Goal: Information Seeking & Learning: Learn about a topic

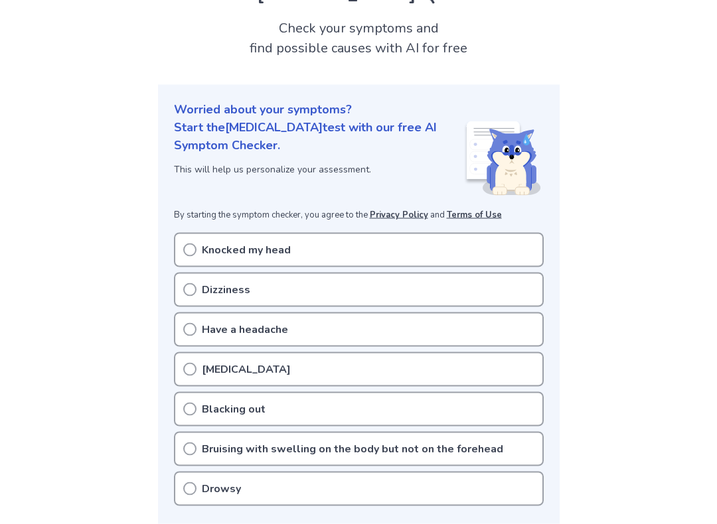
scroll to position [71, 0]
click at [191, 246] on icon at bounding box center [189, 249] width 13 height 13
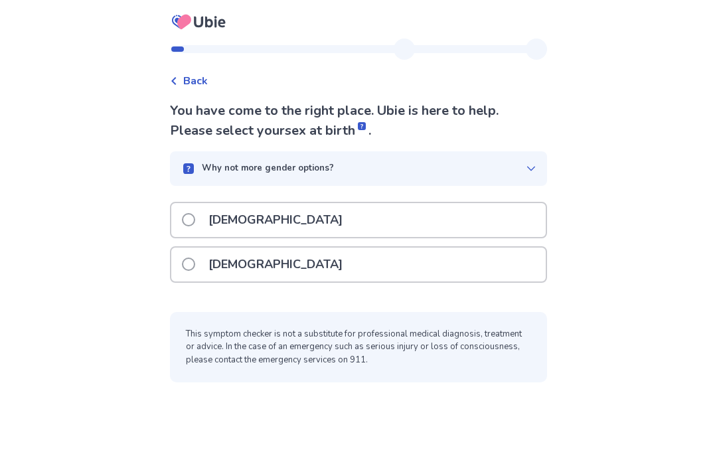
click at [439, 203] on div "[DEMOGRAPHIC_DATA]" at bounding box center [358, 220] width 374 height 34
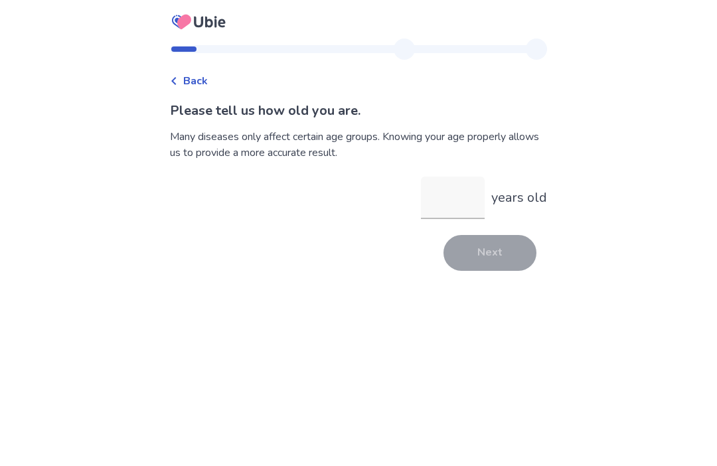
click at [461, 208] on input "years old" at bounding box center [453, 198] width 64 height 42
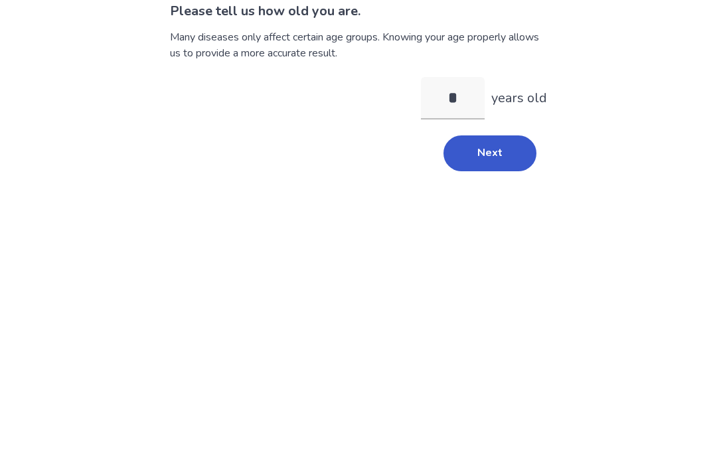
type input "**"
click at [507, 235] on button "Next" at bounding box center [489, 253] width 93 height 36
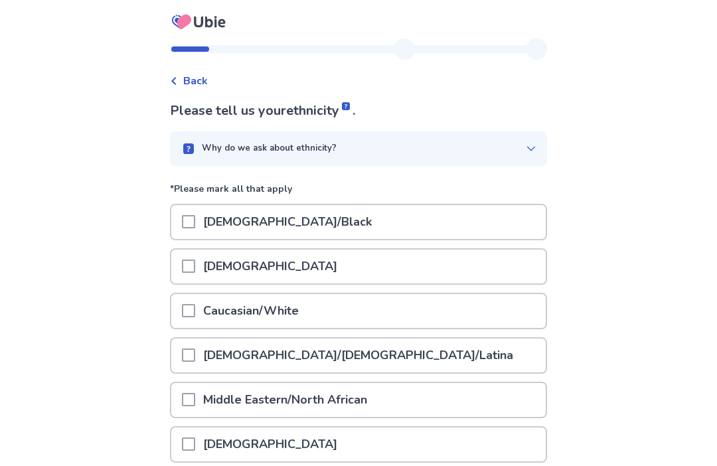
click at [422, 319] on div "Caucasian/White" at bounding box center [358, 311] width 374 height 34
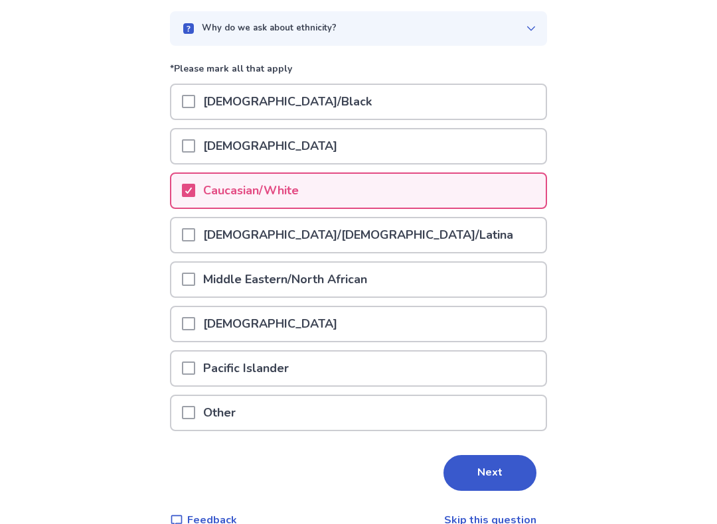
scroll to position [145, 0]
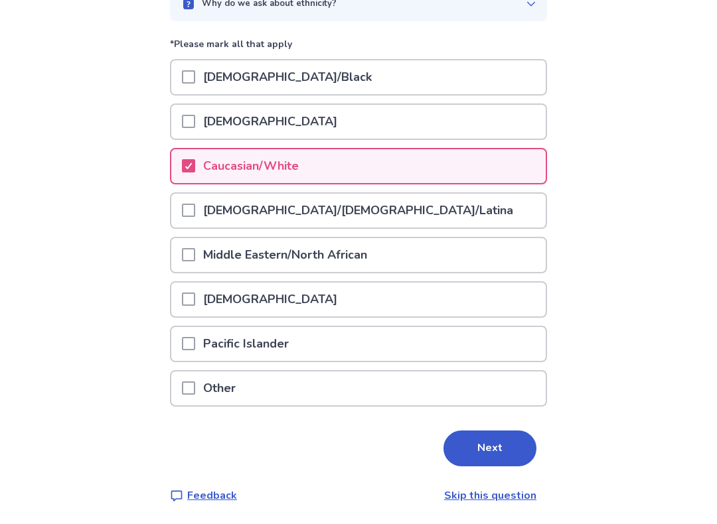
click at [508, 442] on button "Next" at bounding box center [489, 449] width 93 height 36
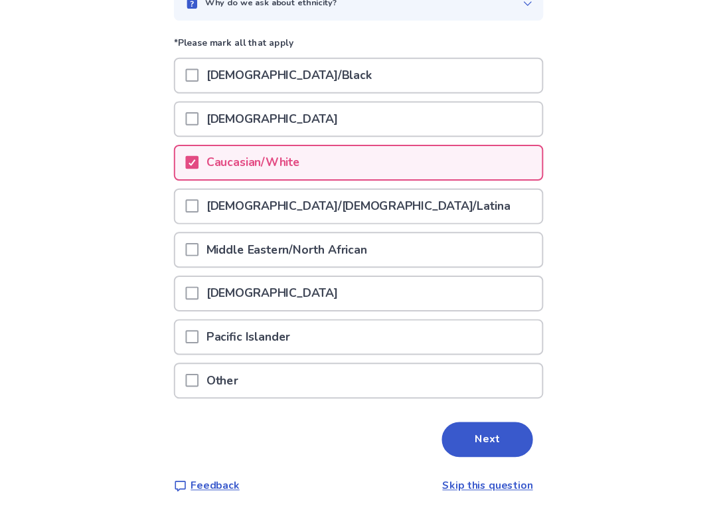
scroll to position [0, 0]
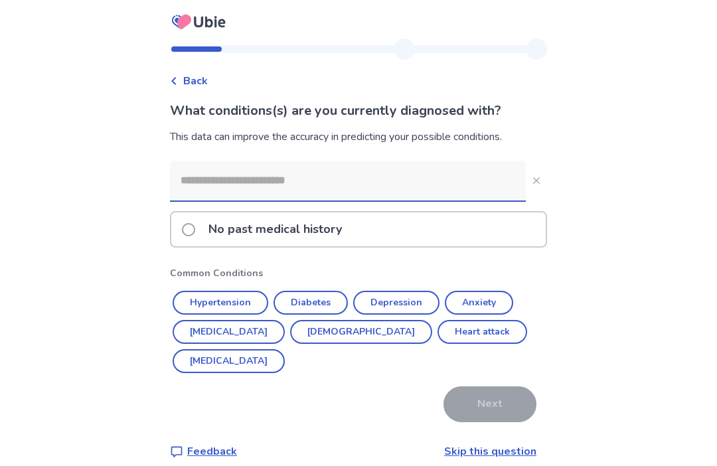
click at [497, 190] on input at bounding box center [348, 181] width 356 height 40
click at [466, 241] on div "No past medical history" at bounding box center [358, 229] width 374 height 34
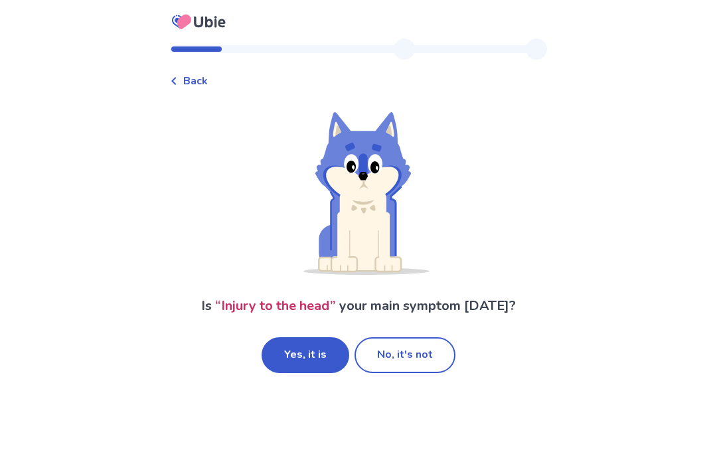
click at [325, 344] on button "Yes, it is" at bounding box center [306, 355] width 88 height 36
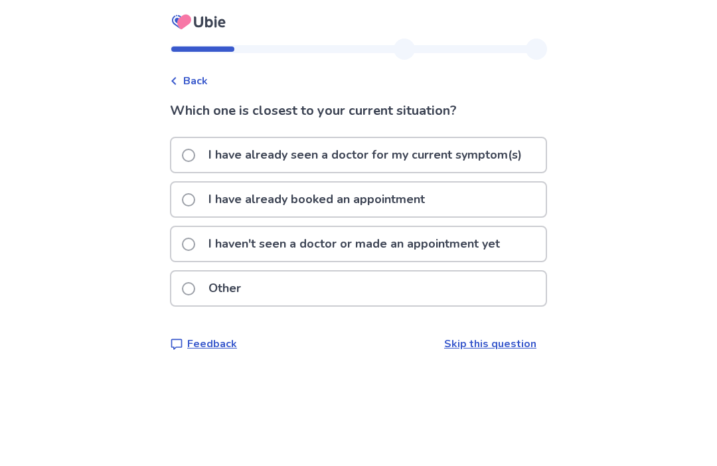
click at [508, 250] on p "I haven't seen a doctor or made an appointment yet" at bounding box center [353, 244] width 307 height 34
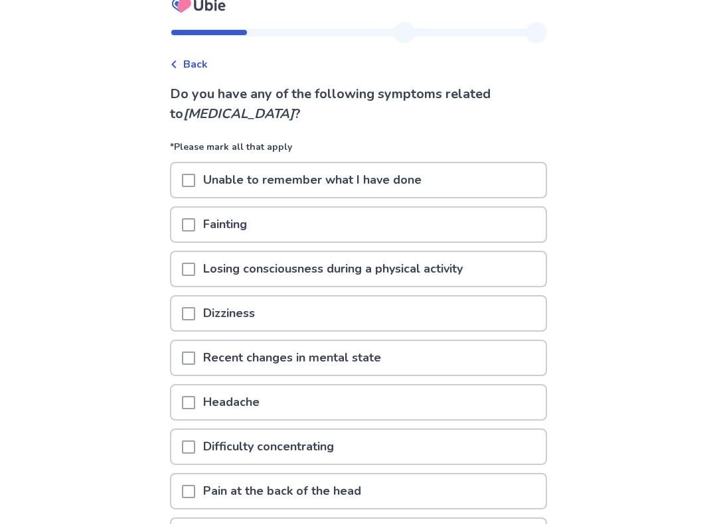
click at [523, 315] on div "Dizziness" at bounding box center [358, 314] width 374 height 34
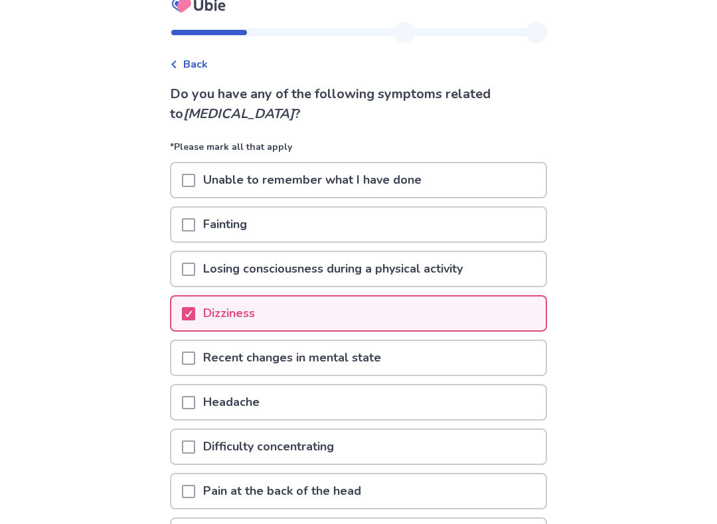
scroll to position [17, 0]
click at [504, 403] on div "Headache" at bounding box center [358, 403] width 374 height 34
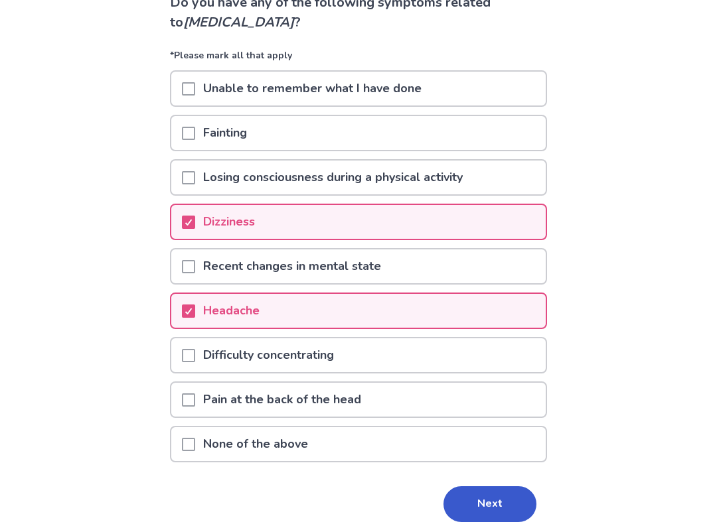
click at [523, 356] on div "Difficulty concentrating" at bounding box center [358, 356] width 374 height 34
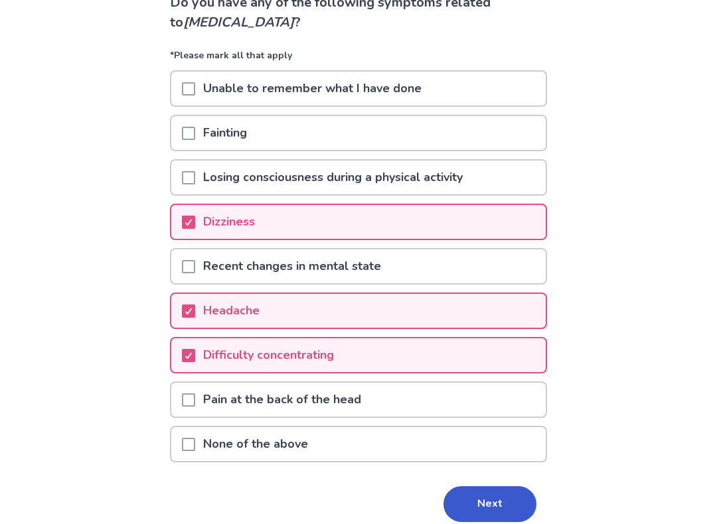
scroll to position [108, 0]
click at [502, 465] on button "Next" at bounding box center [489, 505] width 93 height 36
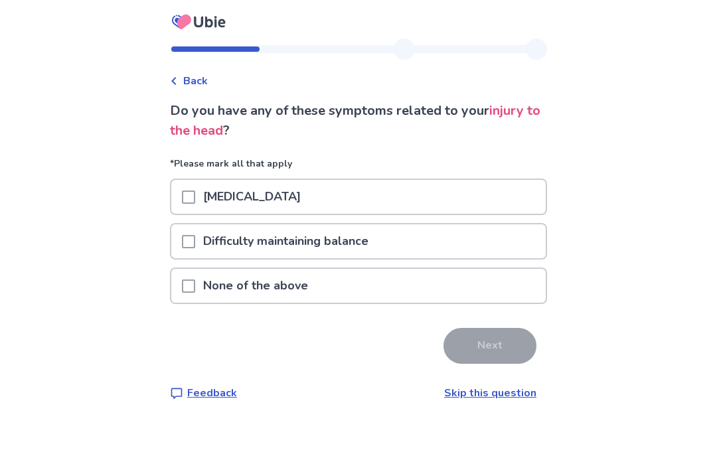
click at [522, 243] on div "Difficulty maintaining balance" at bounding box center [358, 241] width 374 height 34
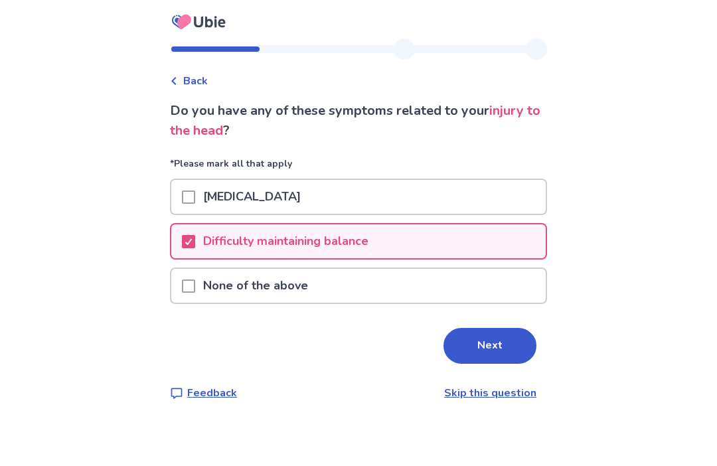
click at [226, 393] on p "Feedback" at bounding box center [212, 393] width 50 height 16
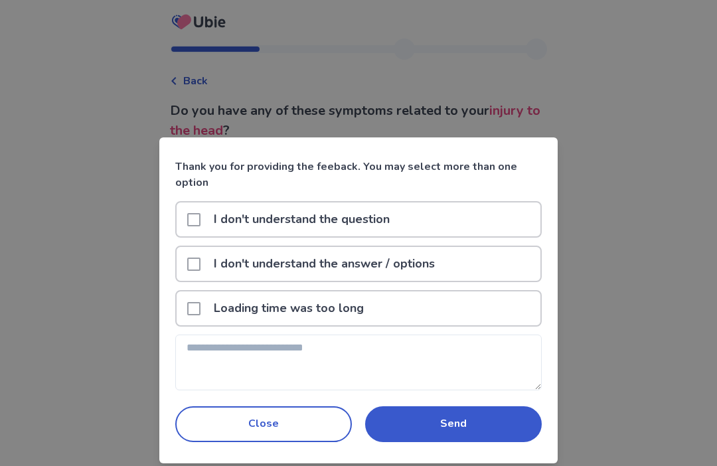
click at [297, 414] on button "Close" at bounding box center [263, 424] width 177 height 36
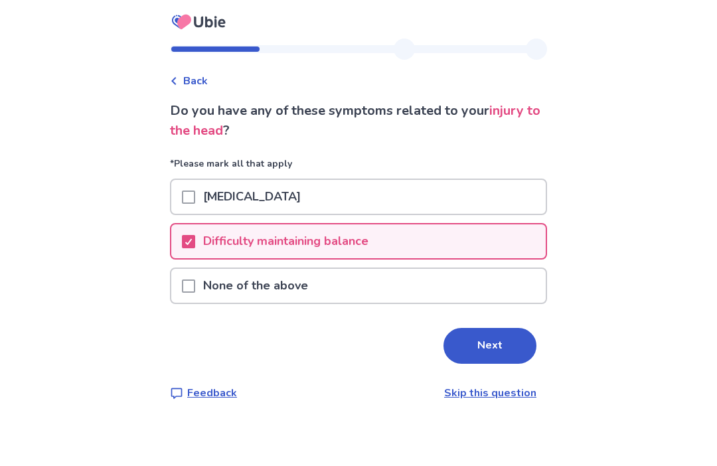
click at [501, 328] on button "Next" at bounding box center [489, 346] width 93 height 36
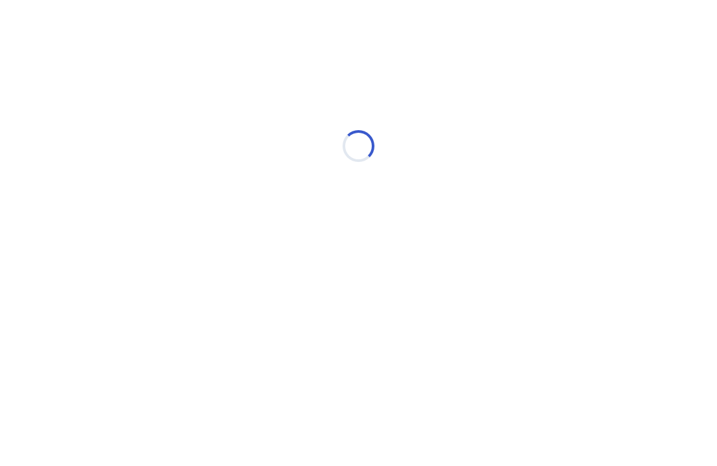
select select "*"
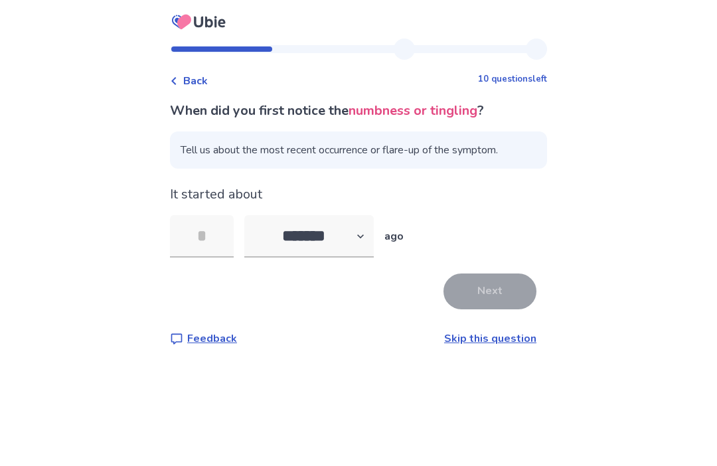
click at [225, 241] on input "tel" at bounding box center [202, 236] width 64 height 42
type input "*"
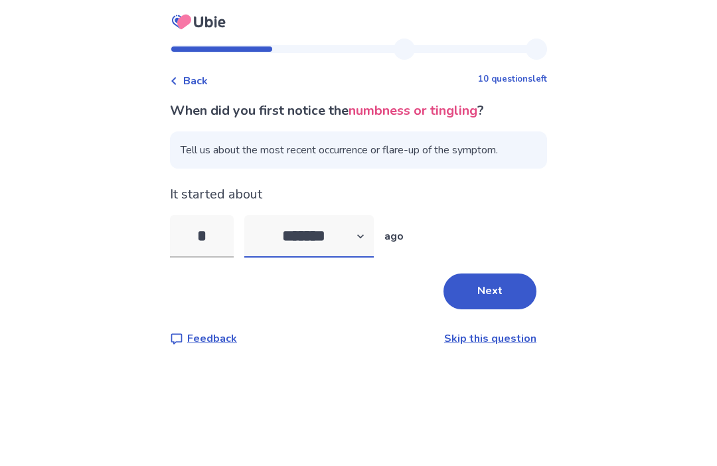
click at [364, 235] on select "******* ****** ******* ******** *******" at bounding box center [308, 236] width 129 height 42
click at [307, 231] on select "******* ****** ******* ******** *******" at bounding box center [308, 236] width 129 height 42
select select "*"
click at [510, 296] on button "Next" at bounding box center [489, 292] width 93 height 36
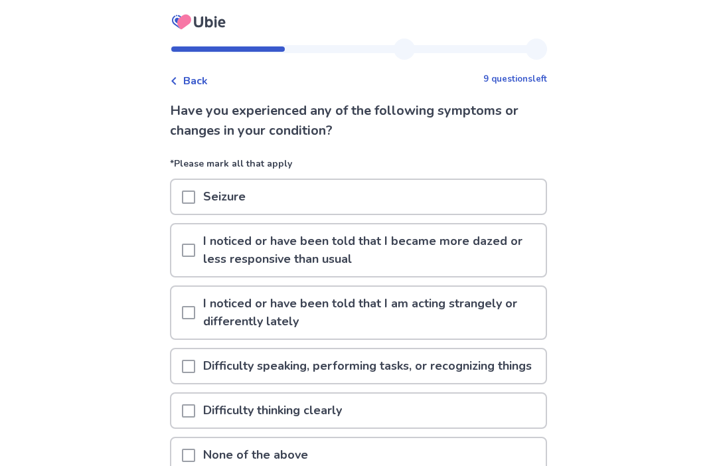
click at [526, 248] on p "I noticed or have been told that I became more dazed or less responsive than us…" at bounding box center [370, 250] width 351 height 52
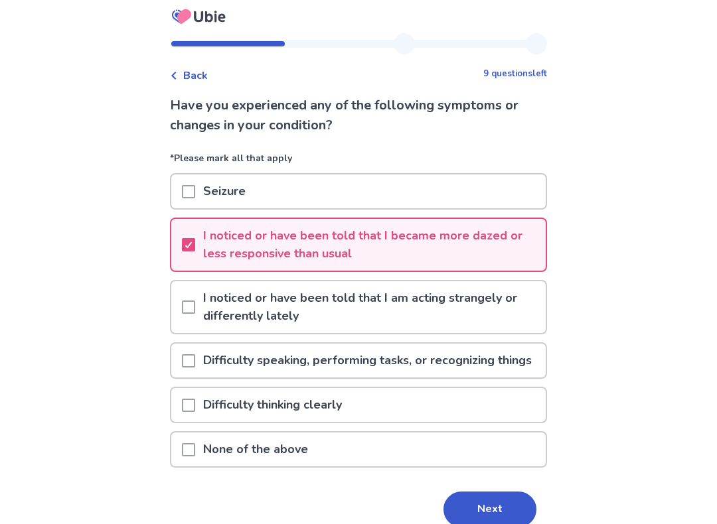
scroll to position [8, 0]
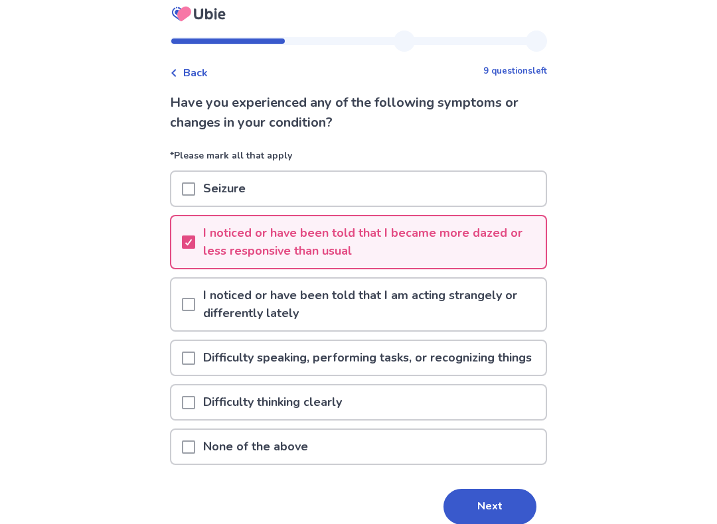
click at [526, 419] on div "Difficulty thinking clearly" at bounding box center [358, 403] width 374 height 34
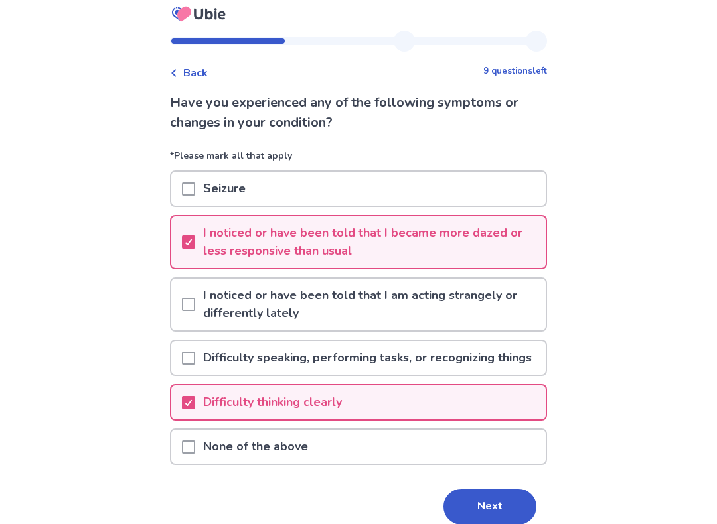
click at [517, 420] on div "Difficulty thinking clearly" at bounding box center [358, 403] width 374 height 34
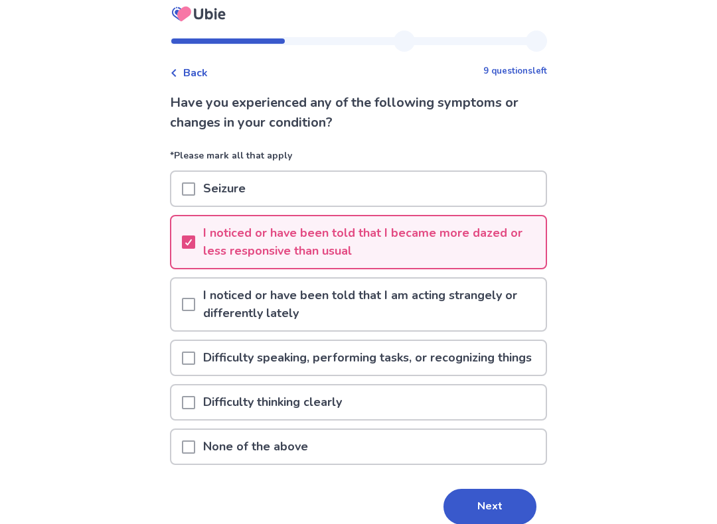
click at [514, 309] on p "I noticed or have been told that I am acting strangely or differently lately" at bounding box center [370, 305] width 351 height 52
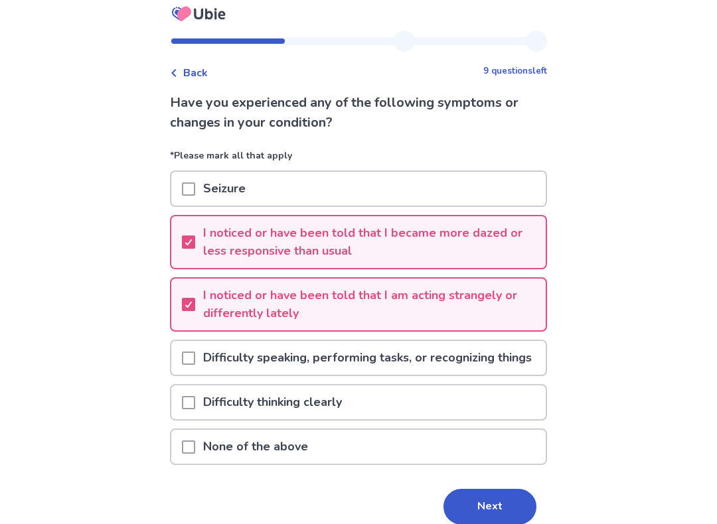
click at [502, 465] on button "Next" at bounding box center [489, 507] width 93 height 36
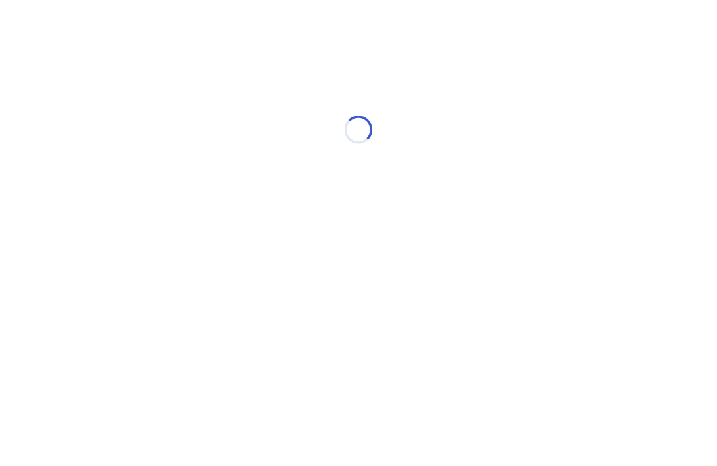
scroll to position [0, 0]
select select "*"
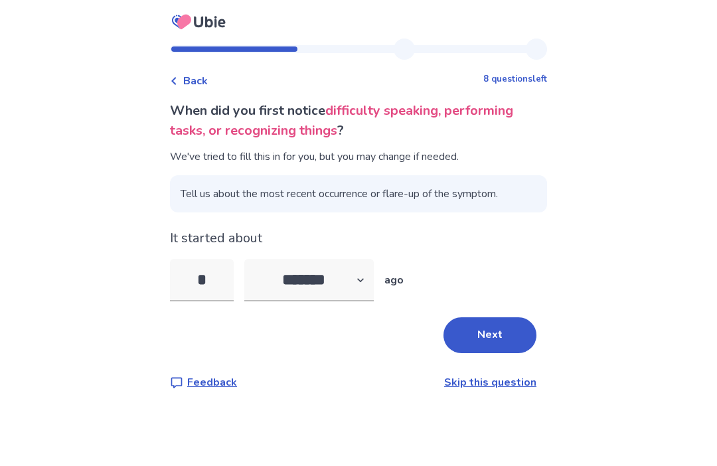
click at [496, 331] on button "Next" at bounding box center [489, 335] width 93 height 36
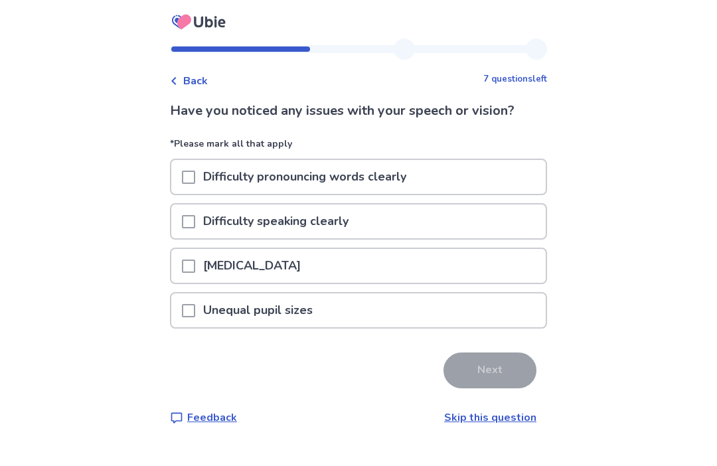
click at [513, 322] on div "Unequal pupil sizes" at bounding box center [358, 310] width 374 height 34
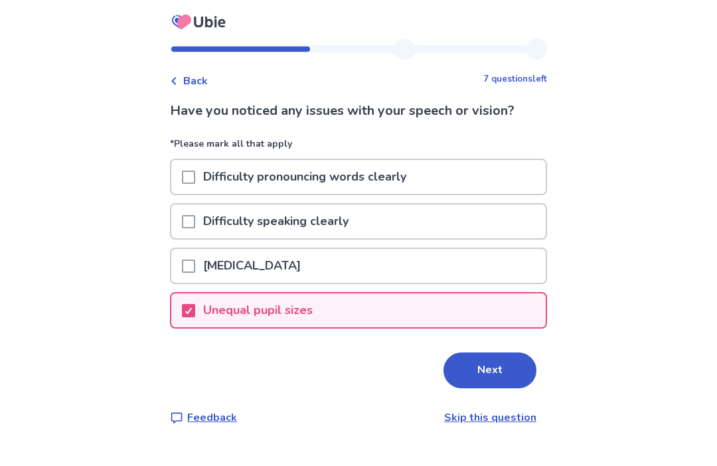
click at [512, 371] on button "Next" at bounding box center [489, 370] width 93 height 36
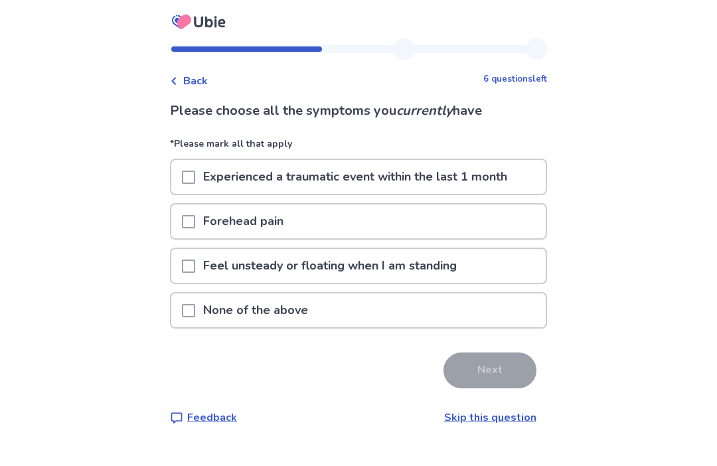
click at [512, 231] on div "Forehead pain" at bounding box center [358, 221] width 374 height 34
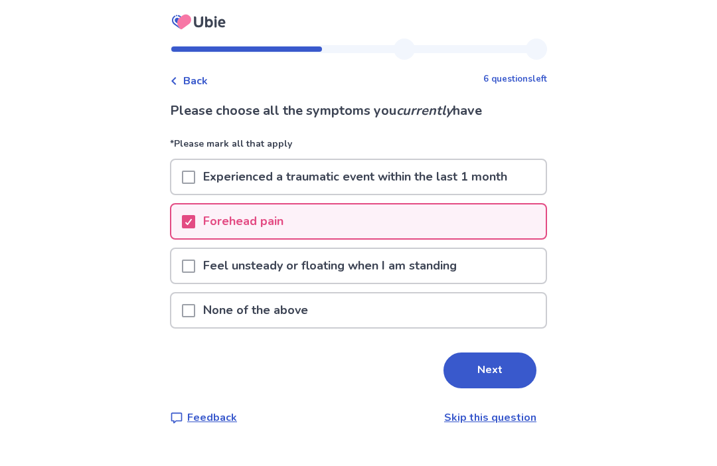
click at [494, 275] on div "Feel unsteady or floating when I am standing" at bounding box center [358, 266] width 374 height 34
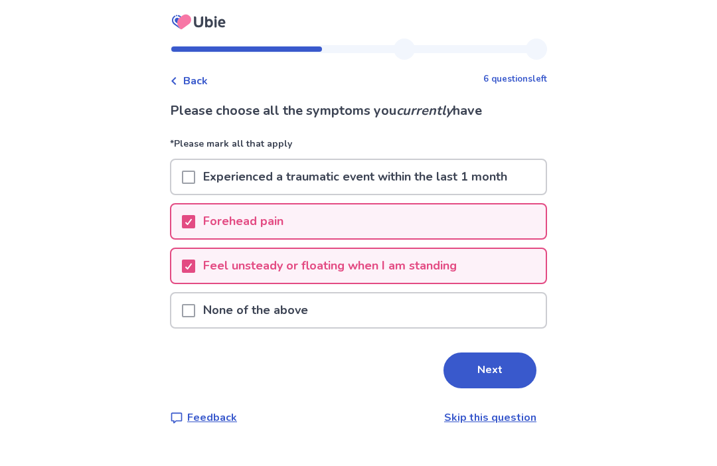
click at [506, 370] on button "Next" at bounding box center [489, 370] width 93 height 36
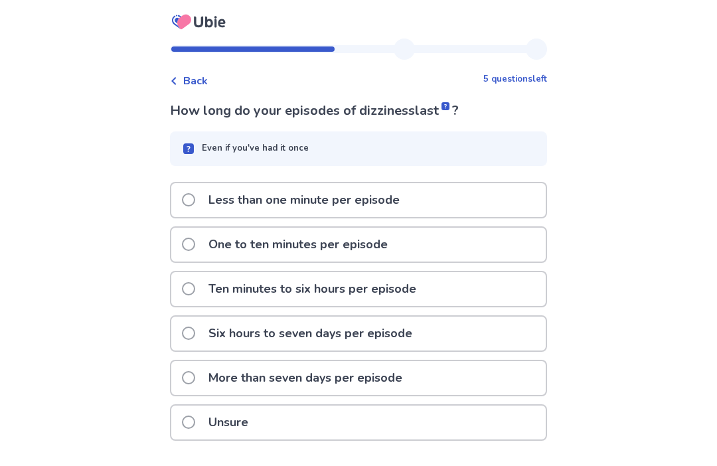
click at [208, 191] on p "Less than one minute per episode" at bounding box center [303, 200] width 207 height 34
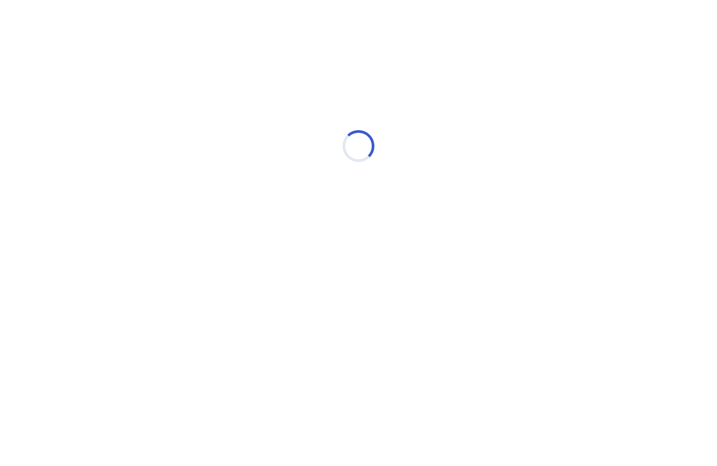
select select "*"
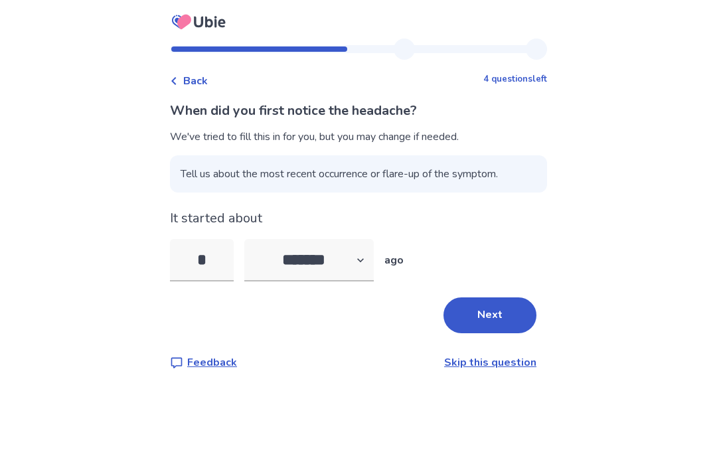
click at [503, 307] on button "Next" at bounding box center [489, 315] width 93 height 36
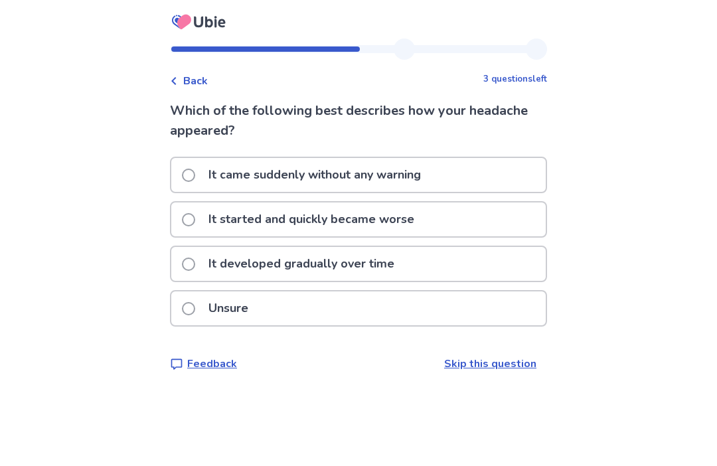
click at [240, 266] on p "It developed gradually over time" at bounding box center [301, 264] width 202 height 34
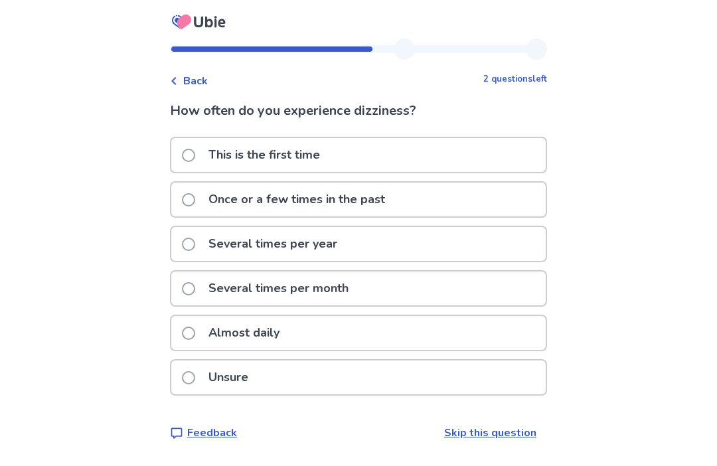
click at [202, 194] on label "Once or a few times in the past" at bounding box center [287, 200] width 211 height 34
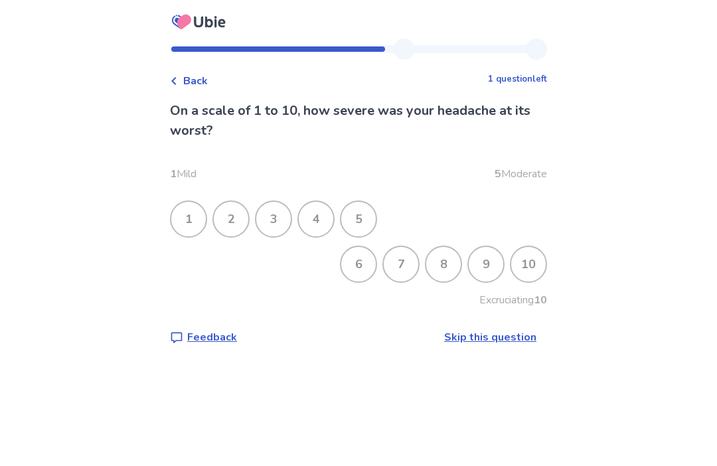
click at [355, 257] on div "6" at bounding box center [358, 264] width 35 height 35
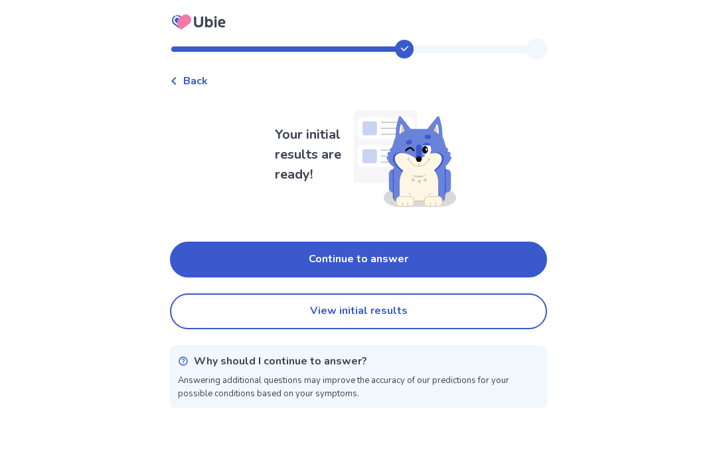
click at [416, 306] on button "View initial results" at bounding box center [358, 311] width 377 height 36
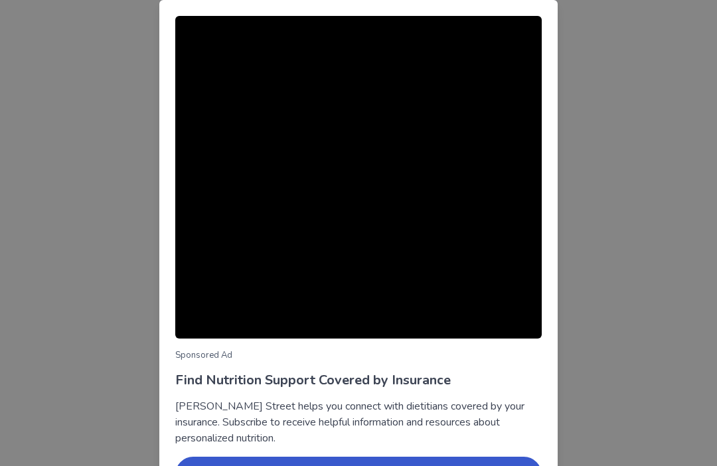
scroll to position [86, 0]
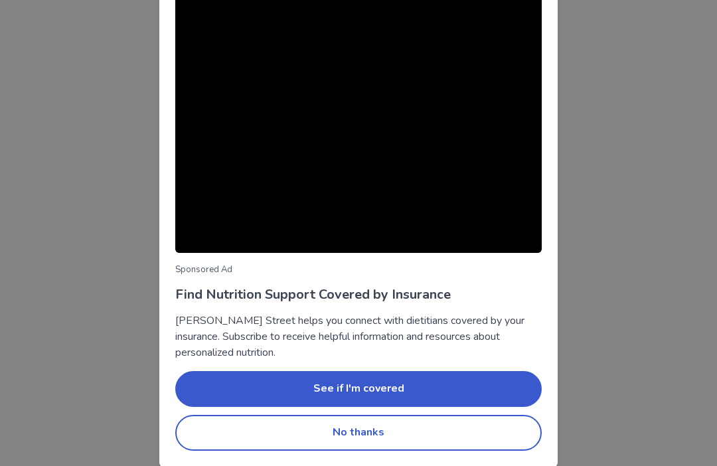
click at [404, 437] on button "No thanks" at bounding box center [358, 433] width 366 height 36
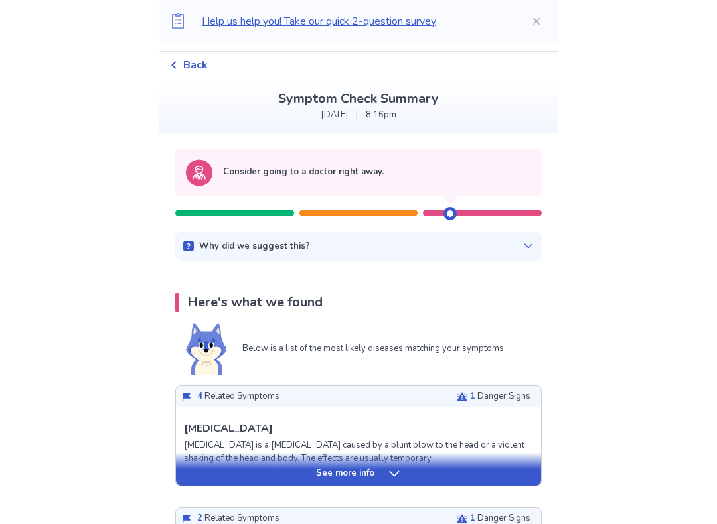
scroll to position [36, 0]
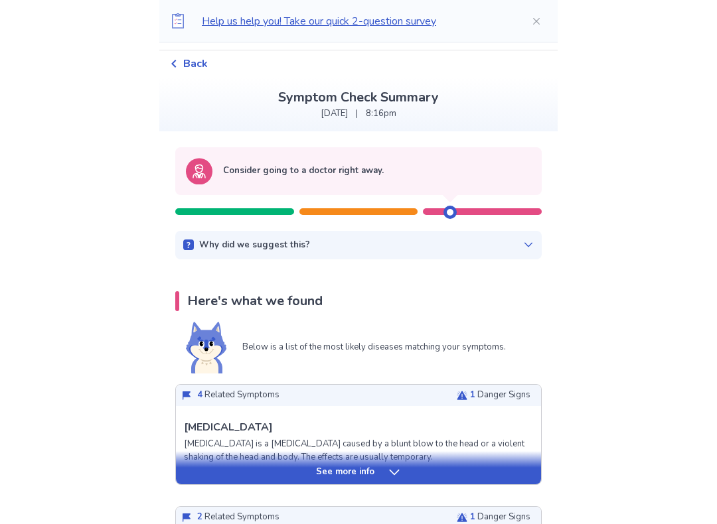
click at [436, 465] on div "See more info" at bounding box center [358, 473] width 365 height 13
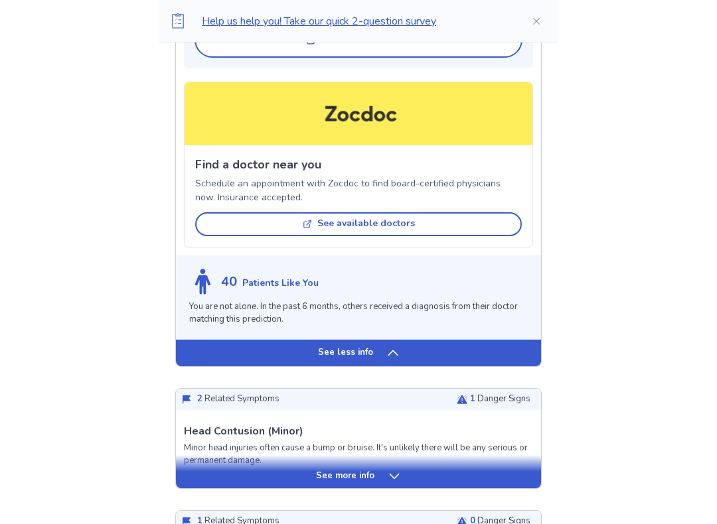
scroll to position [1186, 0]
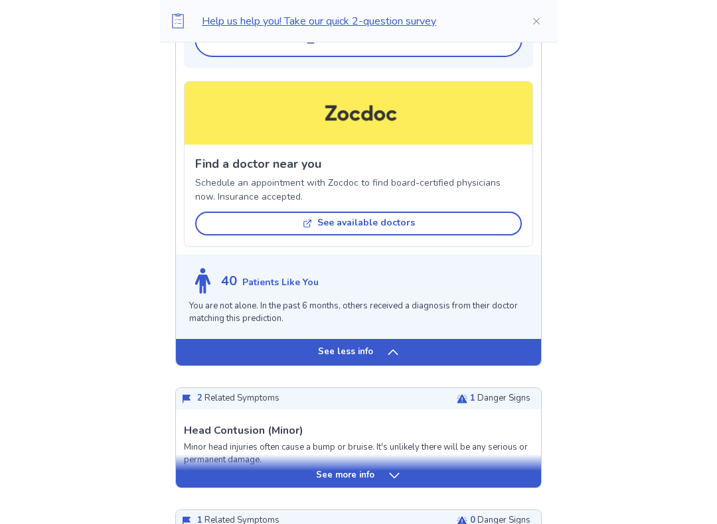
click at [472, 465] on div "See more info" at bounding box center [358, 476] width 365 height 13
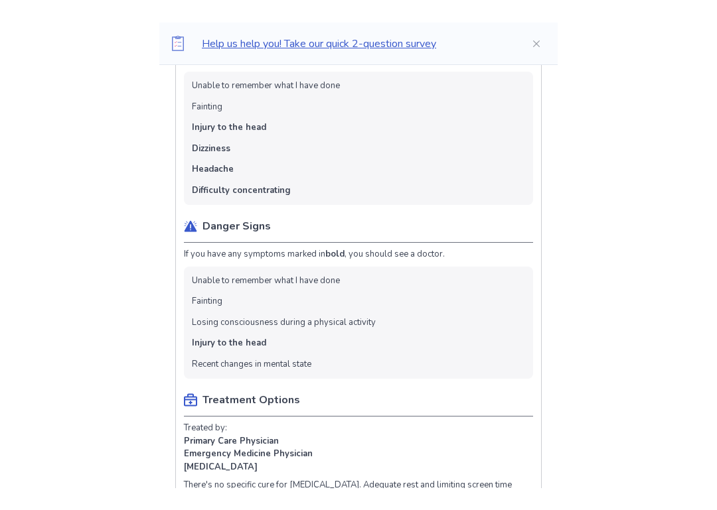
scroll to position [0, 0]
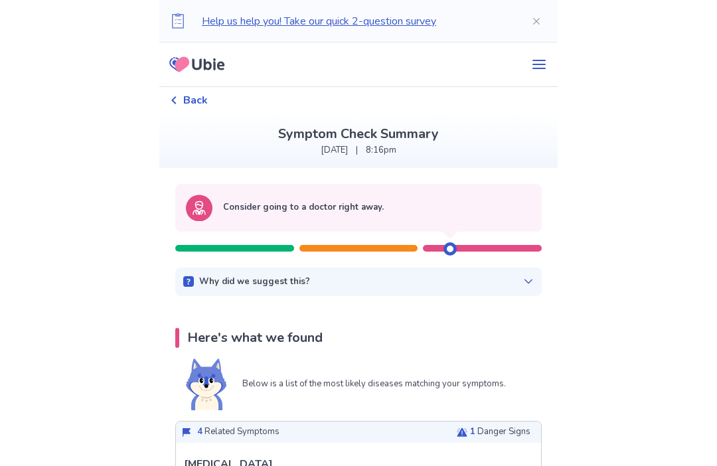
click at [198, 91] on div "Back" at bounding box center [358, 100] width 377 height 27
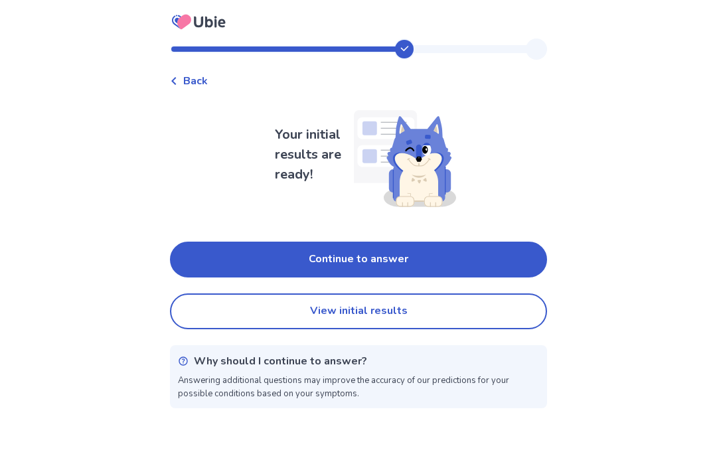
click at [477, 248] on button "Continue to answer" at bounding box center [358, 260] width 377 height 36
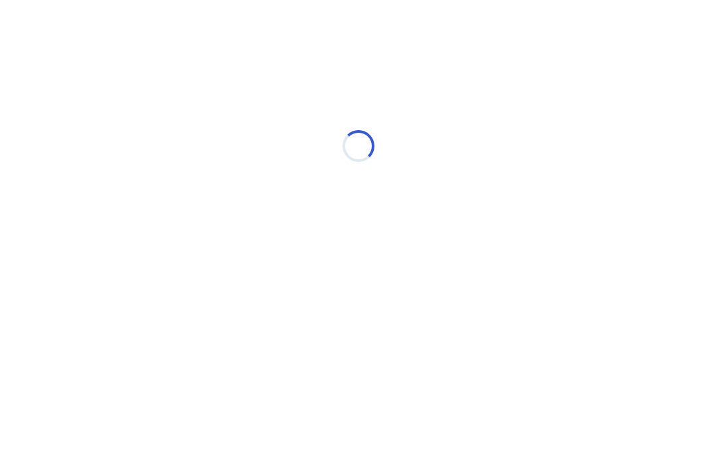
select select "*"
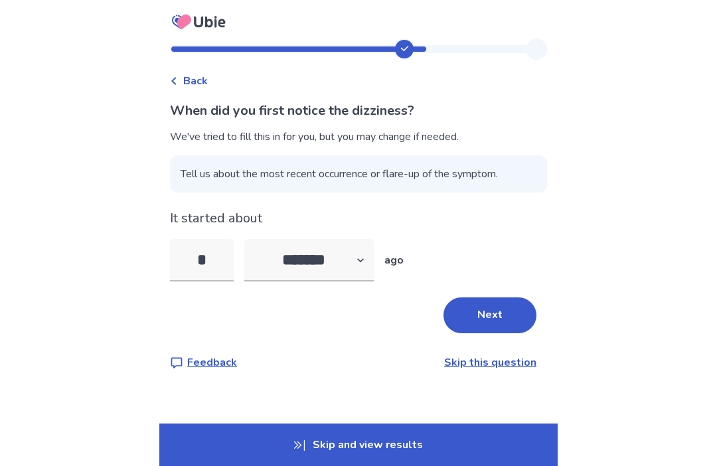
click at [476, 322] on button "Next" at bounding box center [489, 315] width 93 height 36
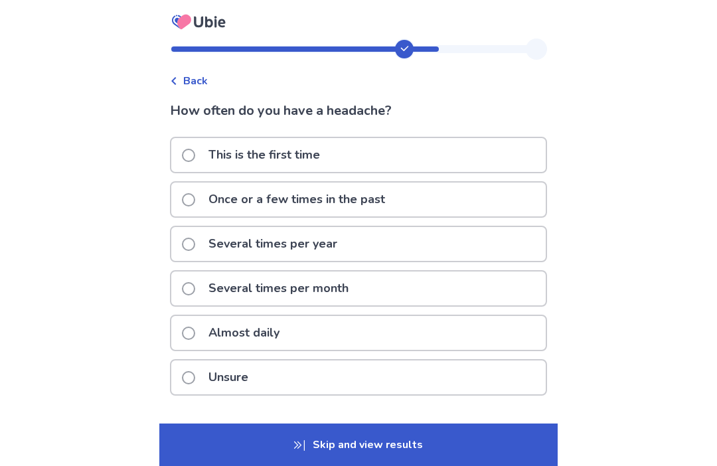
click at [416, 244] on div "Several times per year" at bounding box center [358, 244] width 374 height 34
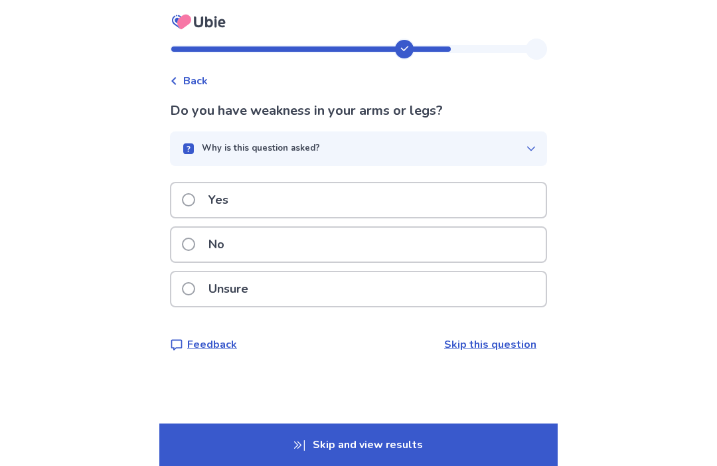
click at [473, 238] on div "No" at bounding box center [358, 245] width 374 height 34
click at [347, 239] on div "No" at bounding box center [358, 245] width 374 height 34
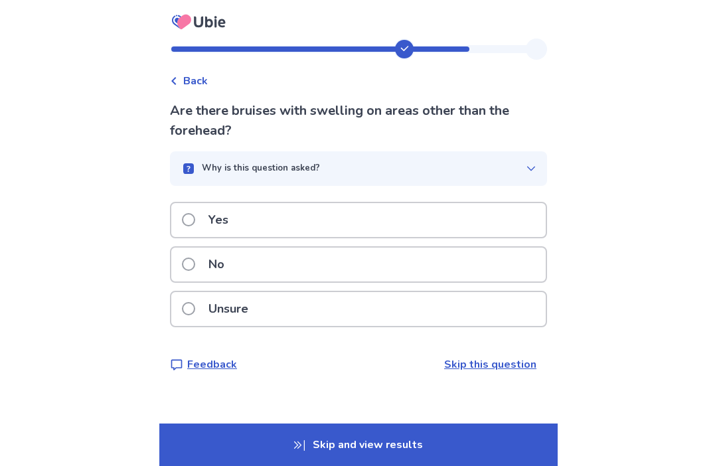
click at [349, 256] on div "No" at bounding box center [358, 265] width 374 height 34
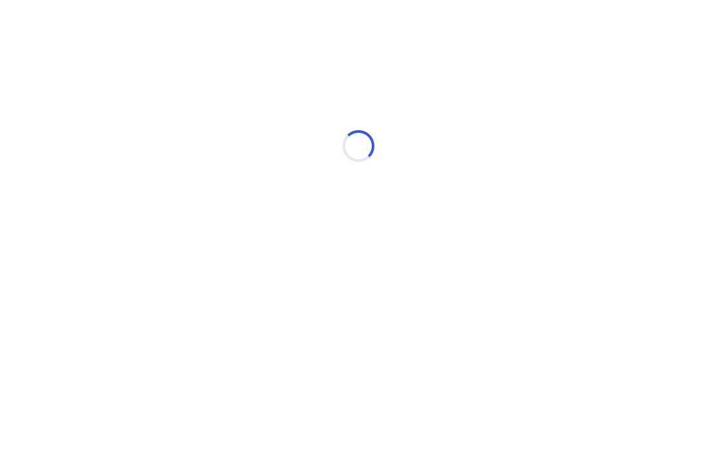
click at [349, 258] on div "Loading..." at bounding box center [358, 146] width 377 height 266
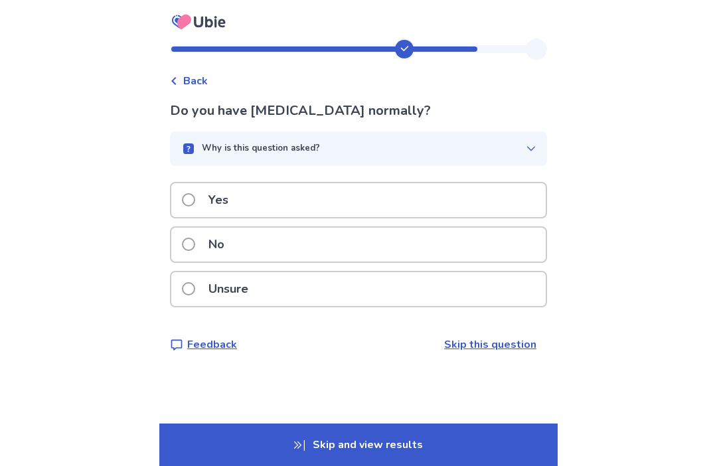
click at [208, 78] on span "Back" at bounding box center [195, 81] width 25 height 16
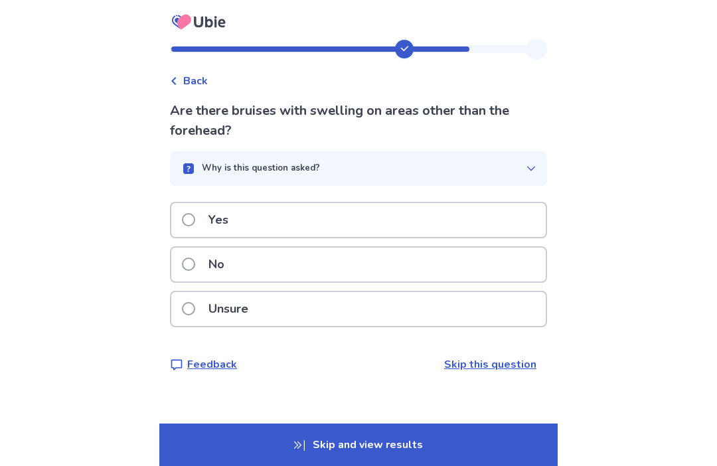
click at [295, 260] on div "No" at bounding box center [358, 265] width 374 height 34
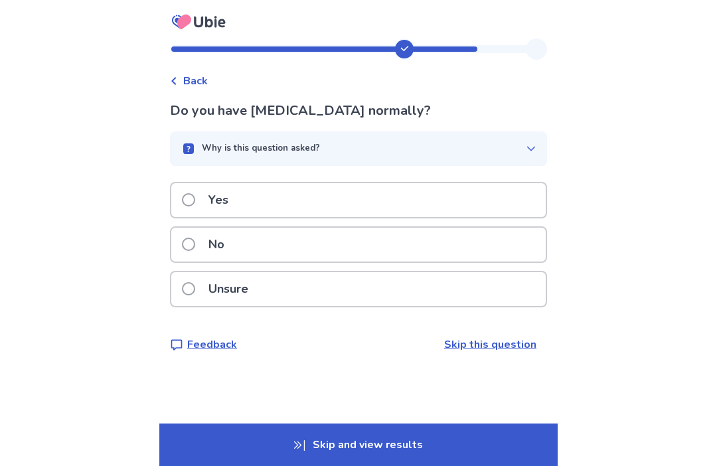
click at [281, 242] on div "No" at bounding box center [358, 245] width 374 height 34
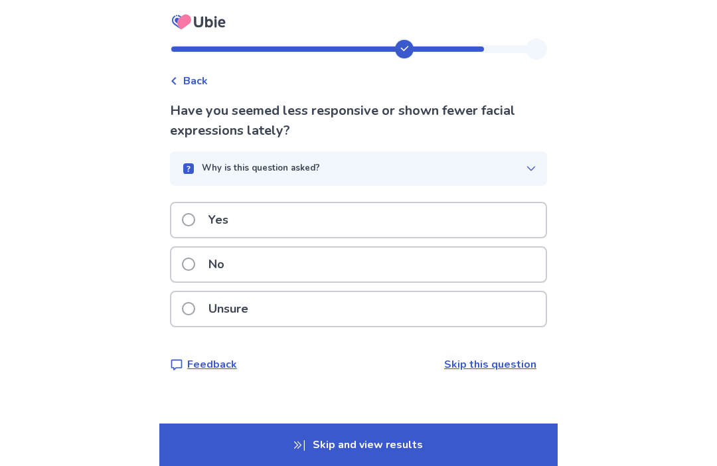
click at [400, 214] on div "Yes" at bounding box center [358, 220] width 374 height 34
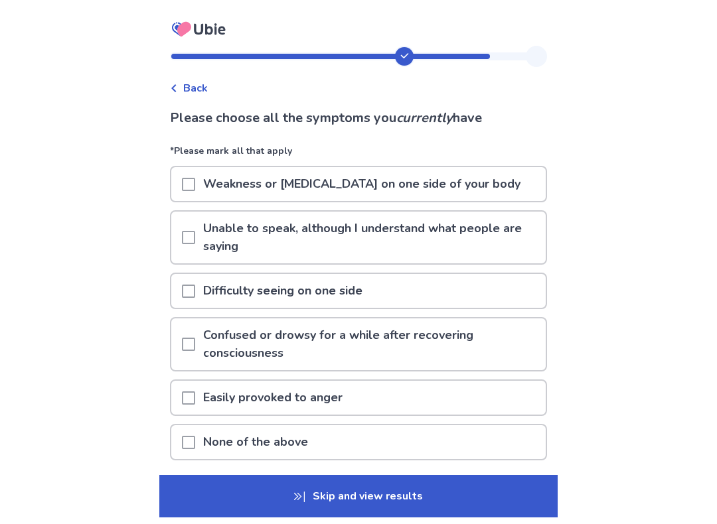
scroll to position [64, 0]
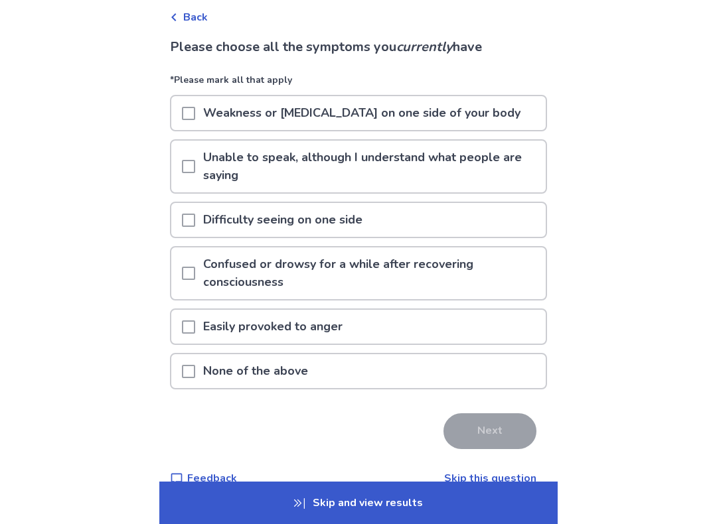
click at [506, 281] on p "Confused or drowsy for a while after recovering consciousness" at bounding box center [370, 274] width 351 height 52
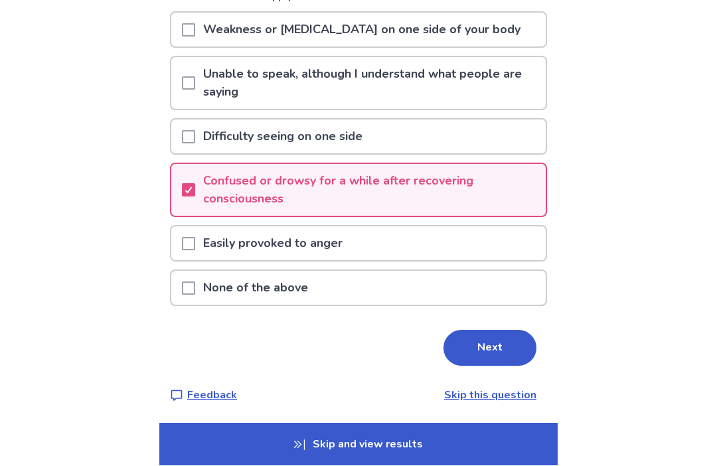
scroll to position [148, 0]
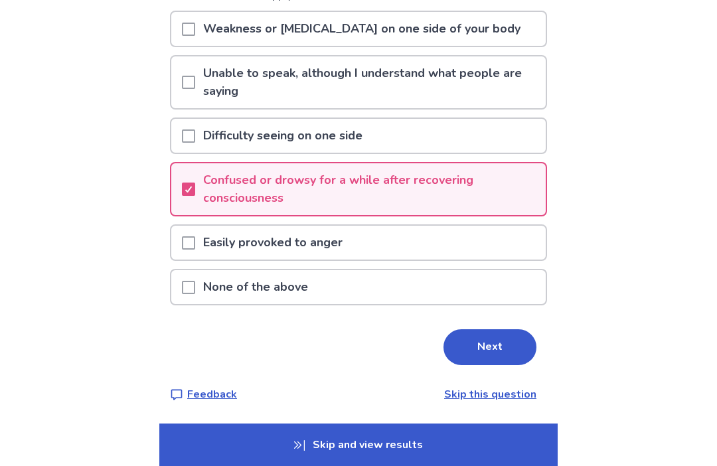
click at [497, 340] on button "Next" at bounding box center [489, 347] width 93 height 36
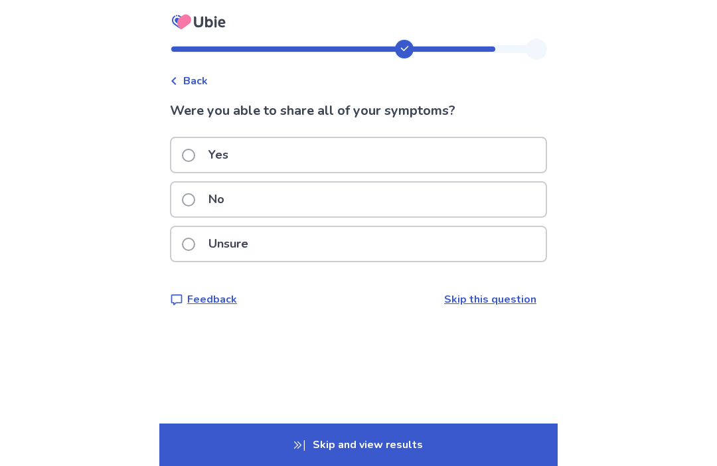
click at [218, 153] on p "Yes" at bounding box center [218, 155] width 36 height 34
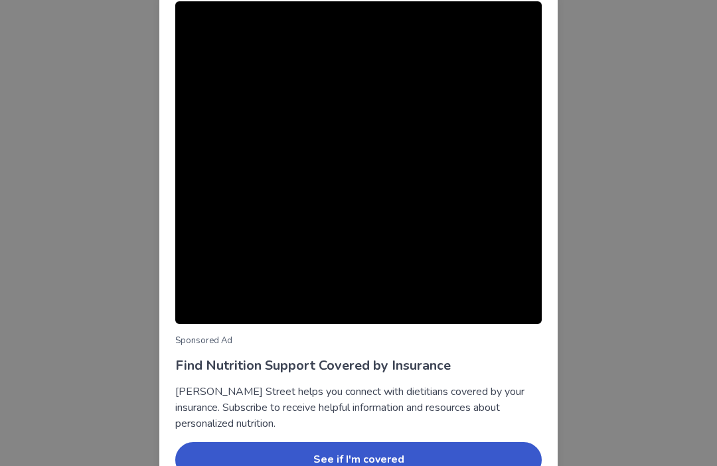
scroll to position [86, 0]
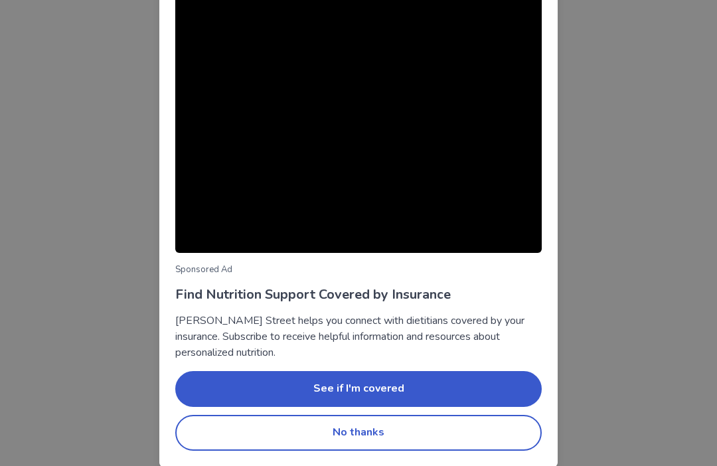
click at [302, 434] on button "No thanks" at bounding box center [358, 433] width 366 height 36
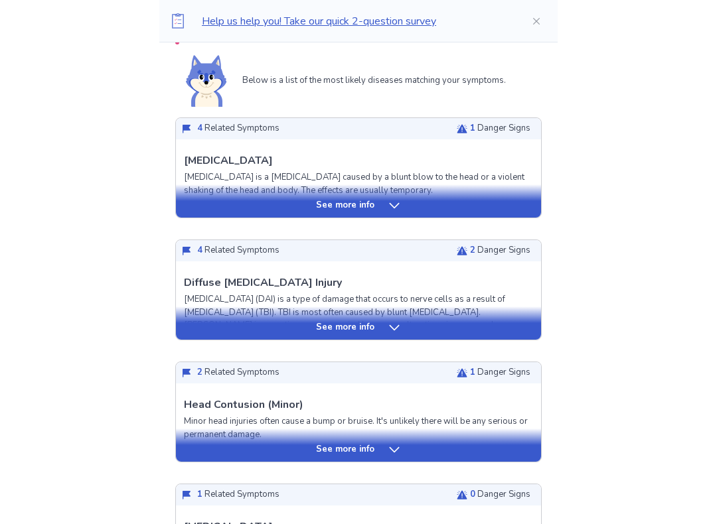
scroll to position [303, 0]
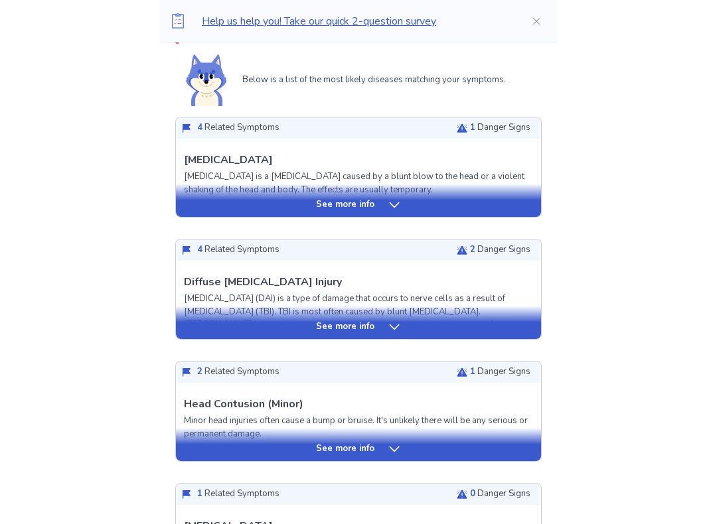
click at [398, 321] on icon at bounding box center [394, 327] width 13 height 13
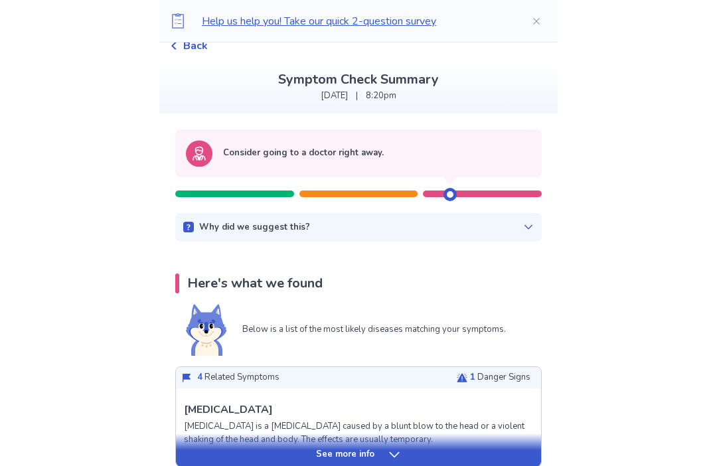
scroll to position [0, 0]
